Goal: Transaction & Acquisition: Purchase product/service

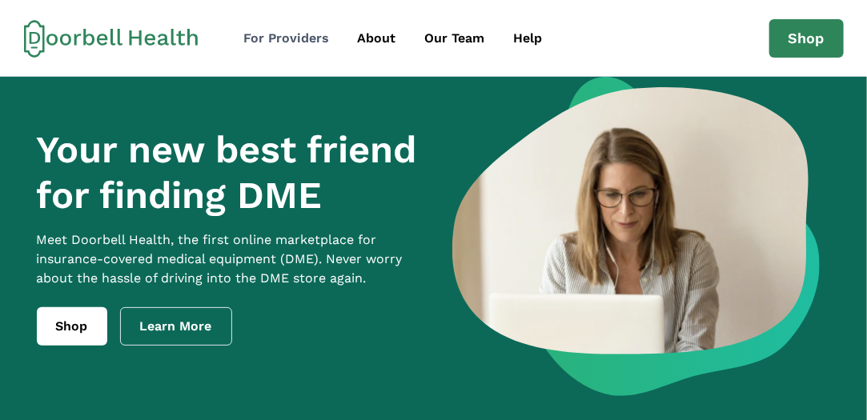
click at [295, 39] on div "For Providers" at bounding box center [286, 38] width 86 height 19
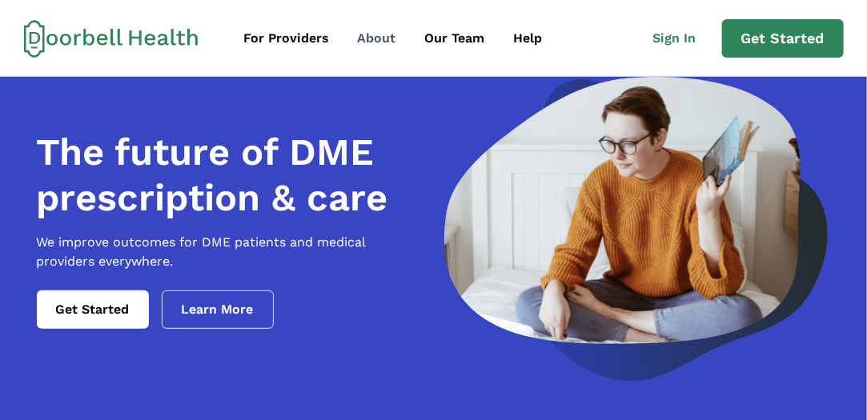
click at [369, 42] on div "About" at bounding box center [377, 38] width 38 height 19
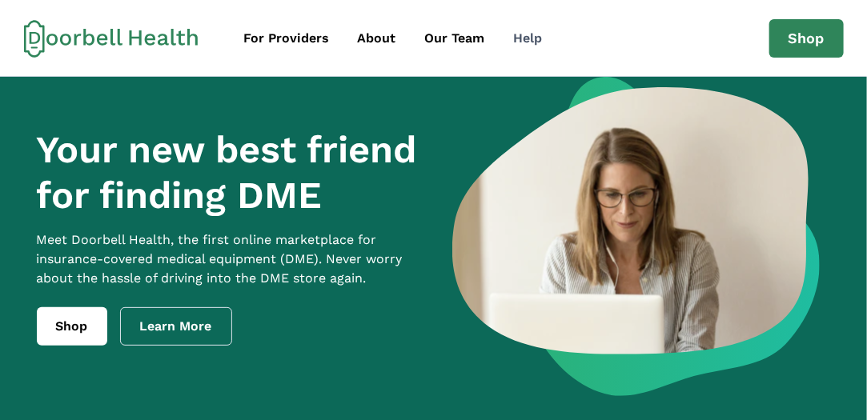
click at [530, 42] on div "Help" at bounding box center [528, 38] width 29 height 19
click at [70, 346] on link "Shop" at bounding box center [72, 327] width 70 height 38
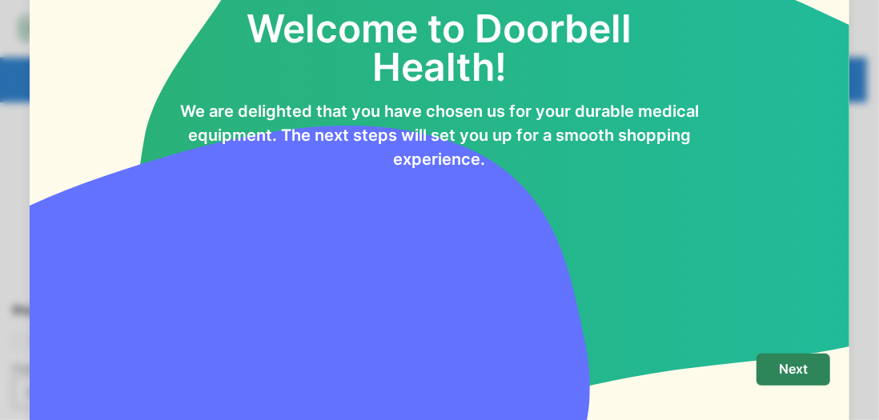
scroll to position [59, 0]
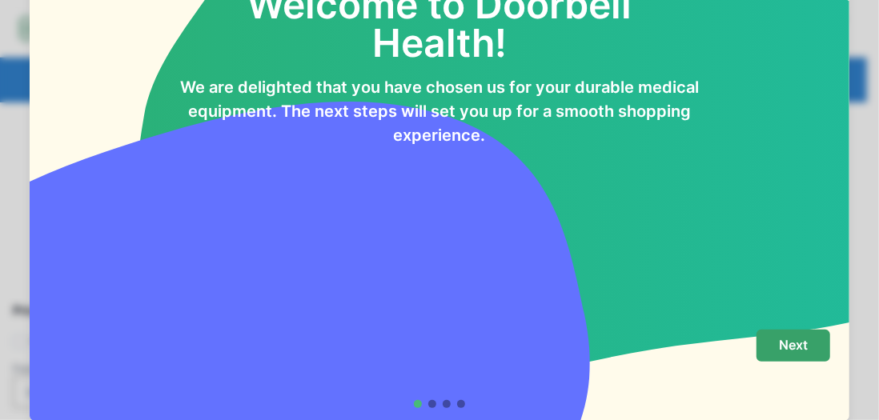
click at [787, 340] on p "Next" at bounding box center [793, 345] width 29 height 15
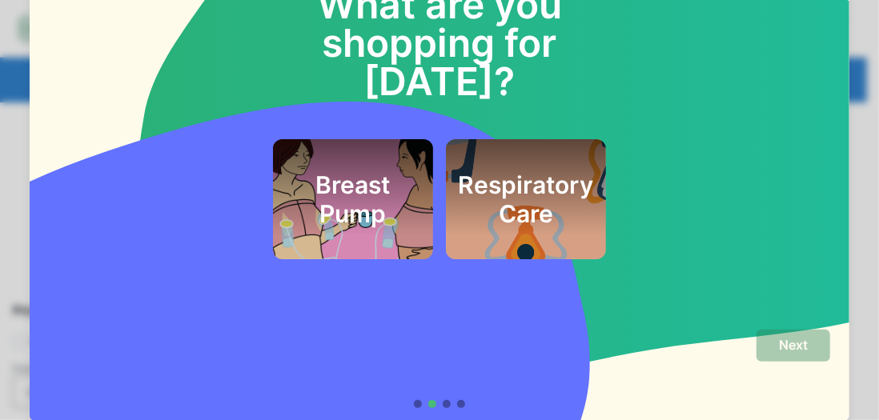
click at [536, 171] on h2 "Respiratory Care" at bounding box center [526, 200] width 135 height 58
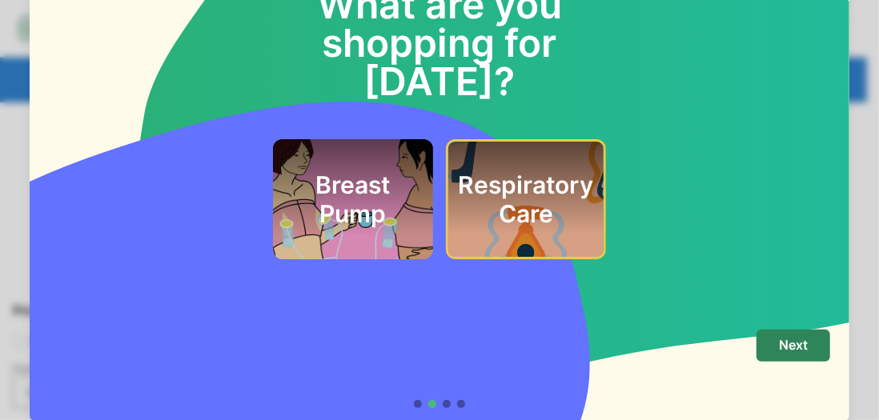
click at [529, 174] on h2 "Respiratory Care" at bounding box center [526, 200] width 135 height 58
click at [779, 349] on p "Next" at bounding box center [793, 345] width 29 height 15
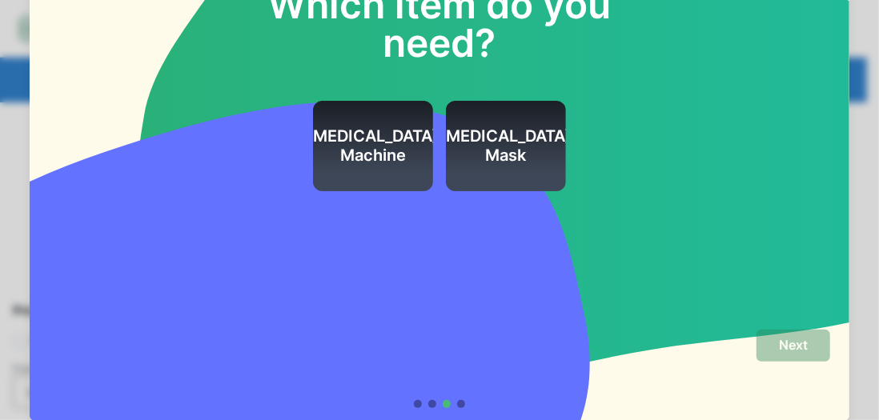
click at [392, 142] on h2 "[MEDICAL_DATA] Machine" at bounding box center [374, 146] width 132 height 38
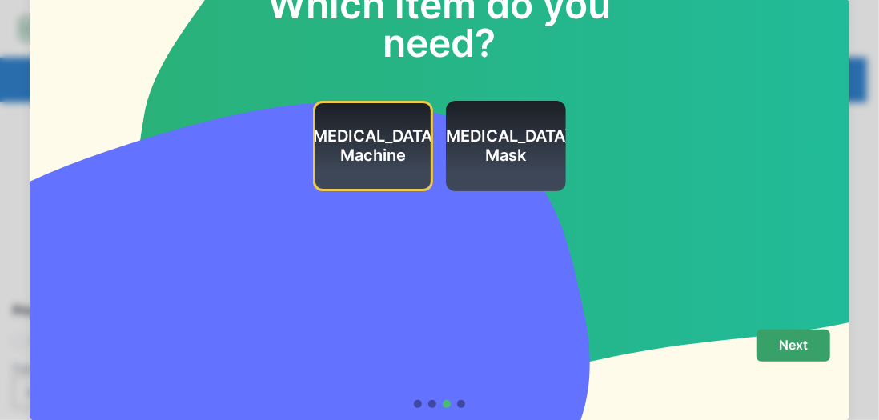
click at [804, 350] on button "Next" at bounding box center [794, 346] width 74 height 32
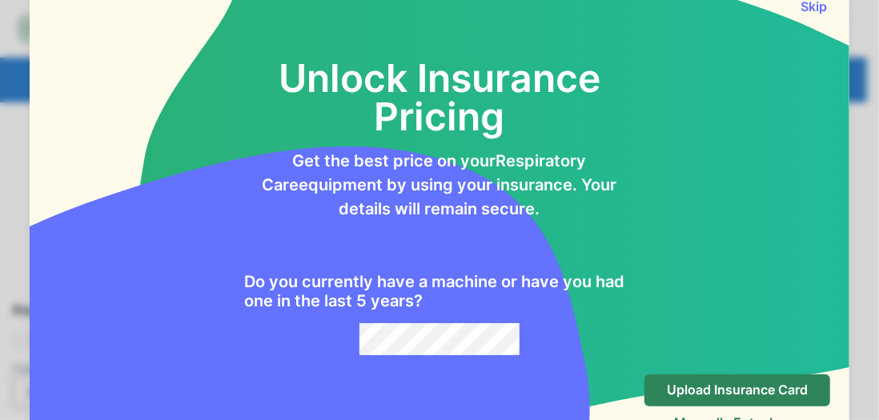
scroll to position [0, 0]
